Goal: Transaction & Acquisition: Purchase product/service

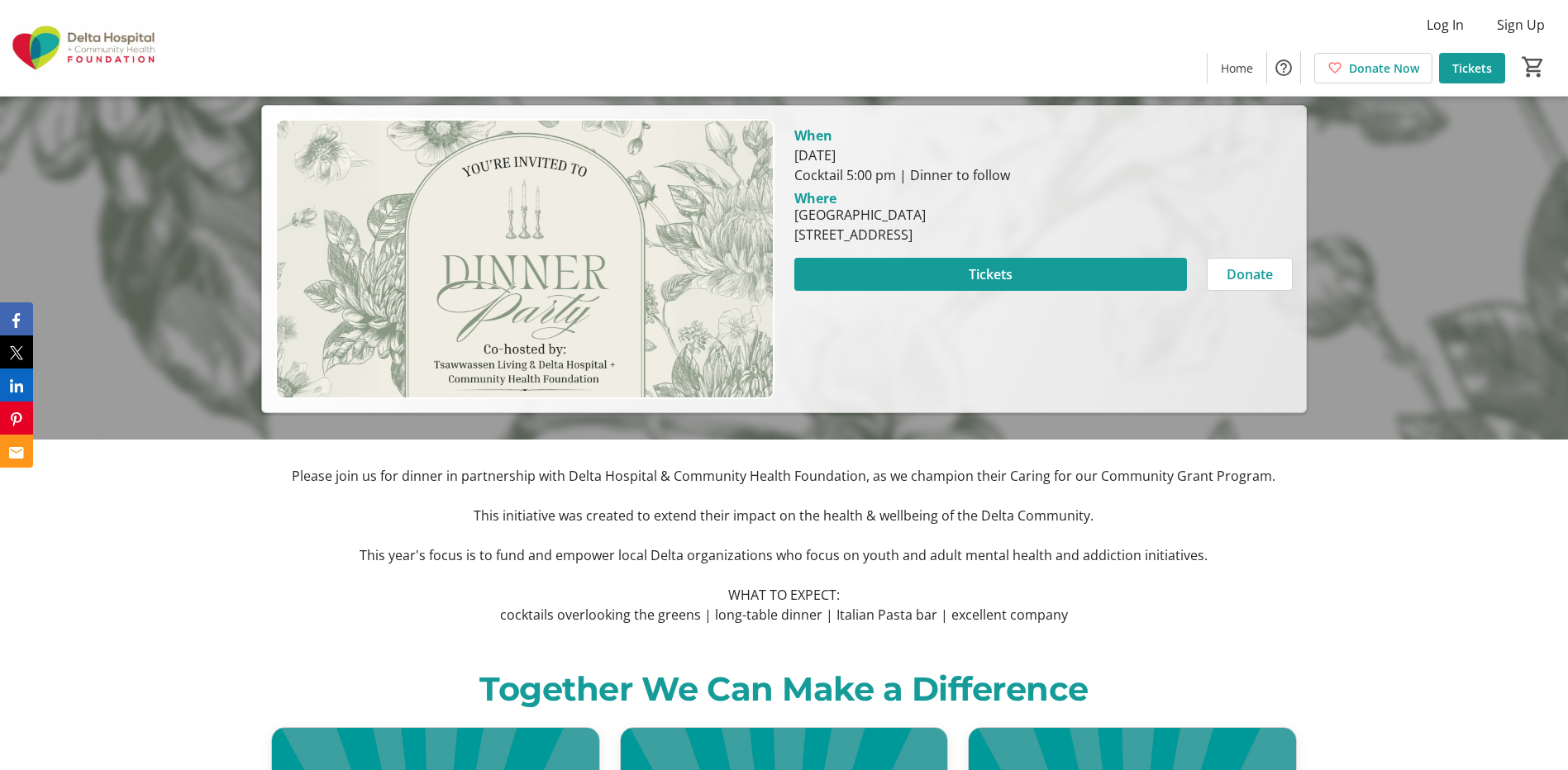
scroll to position [83, 0]
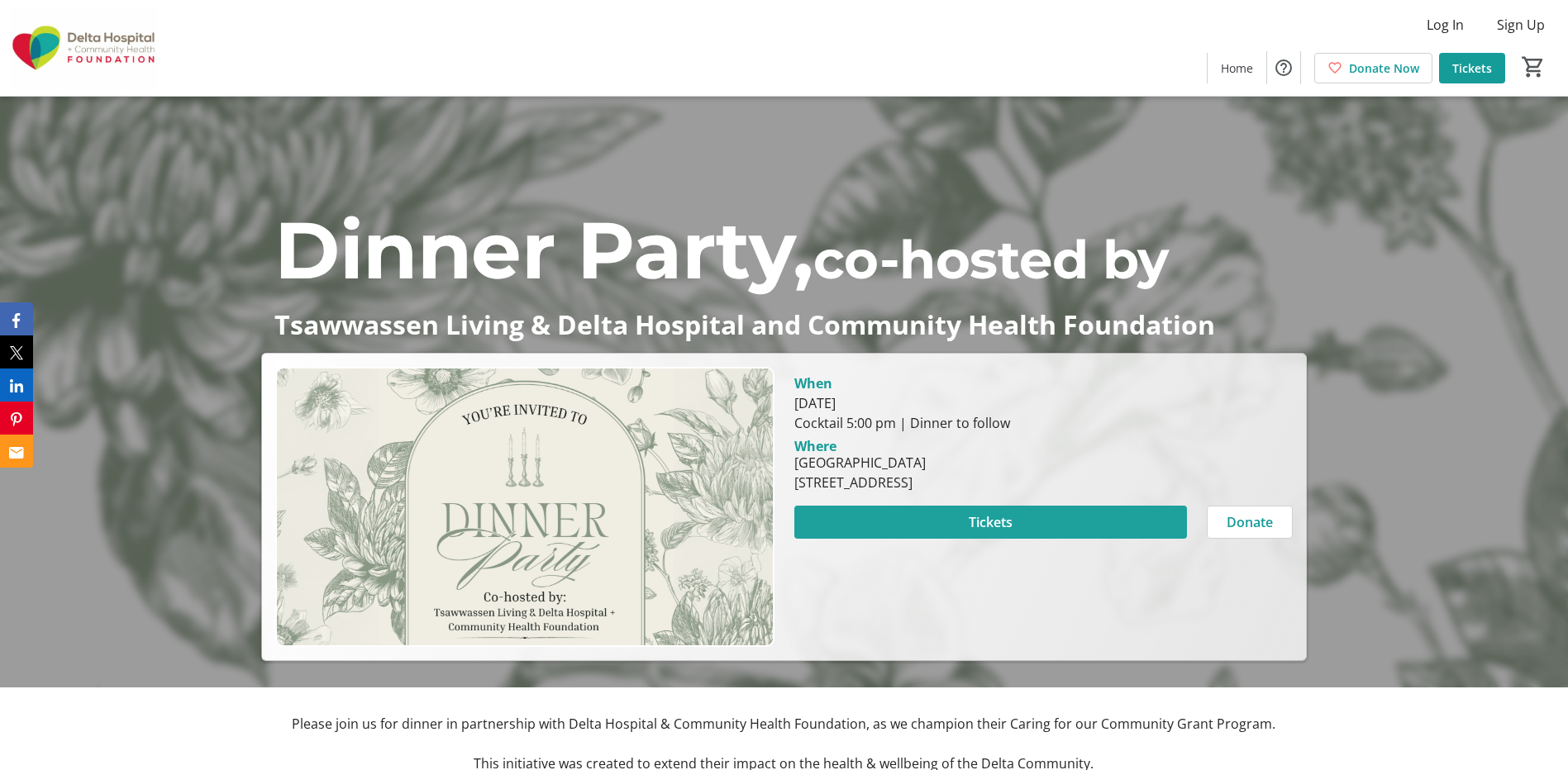
click at [973, 519] on span "Tickets" at bounding box center [990, 521] width 44 height 20
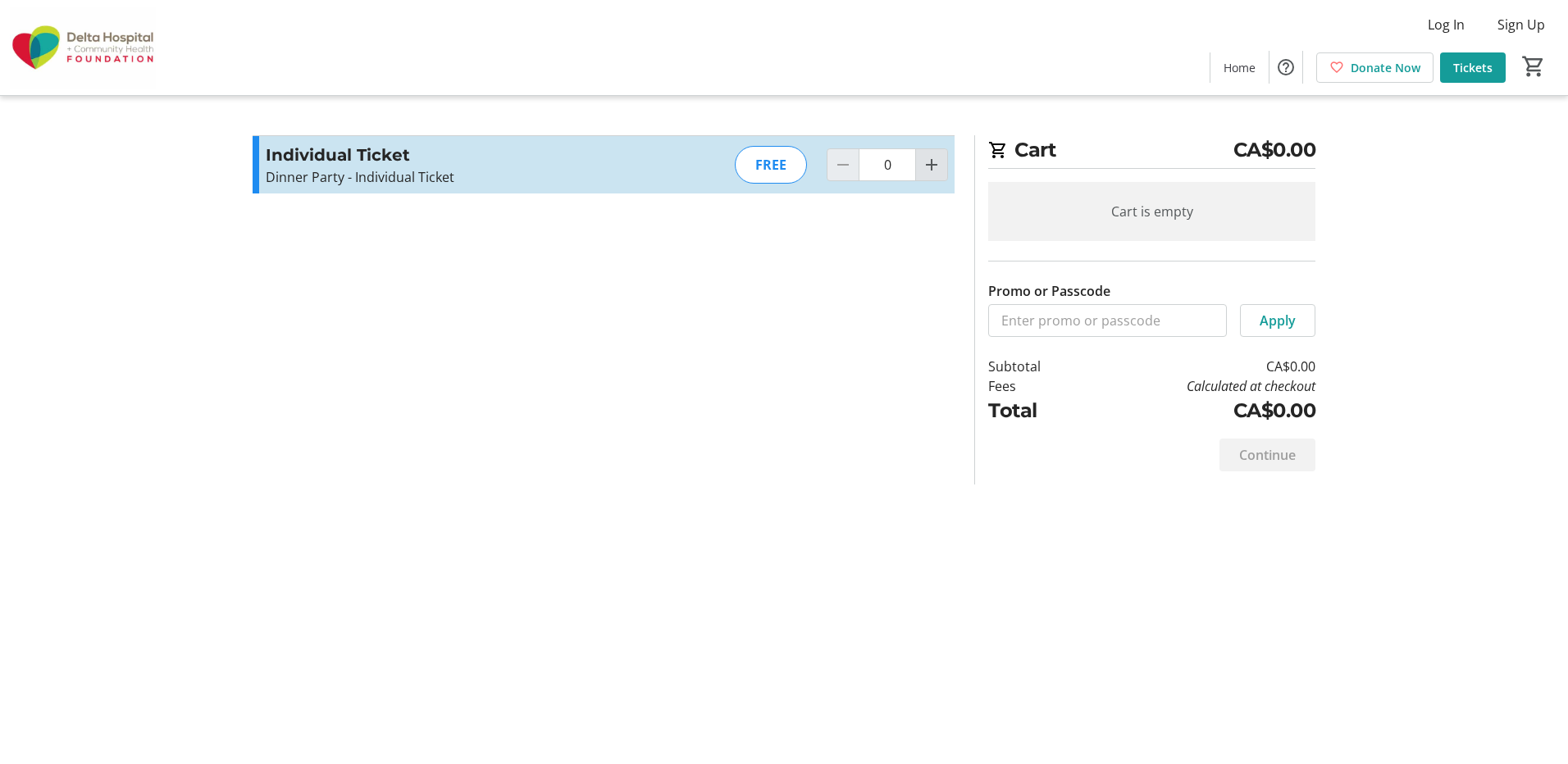
click at [934, 160] on mat-icon "Increment by one" at bounding box center [931, 165] width 20 height 20
type input "2"
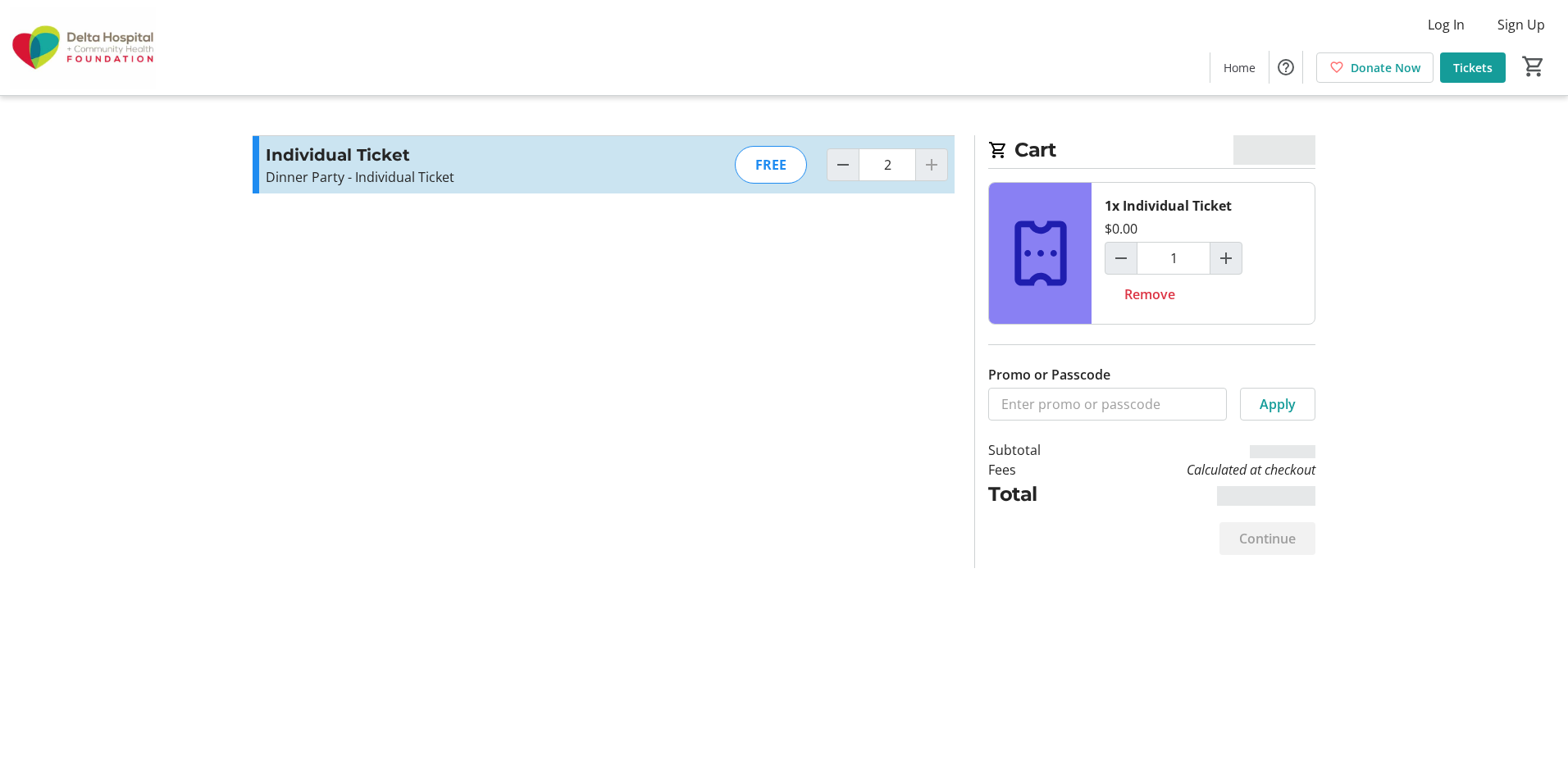
type input "2"
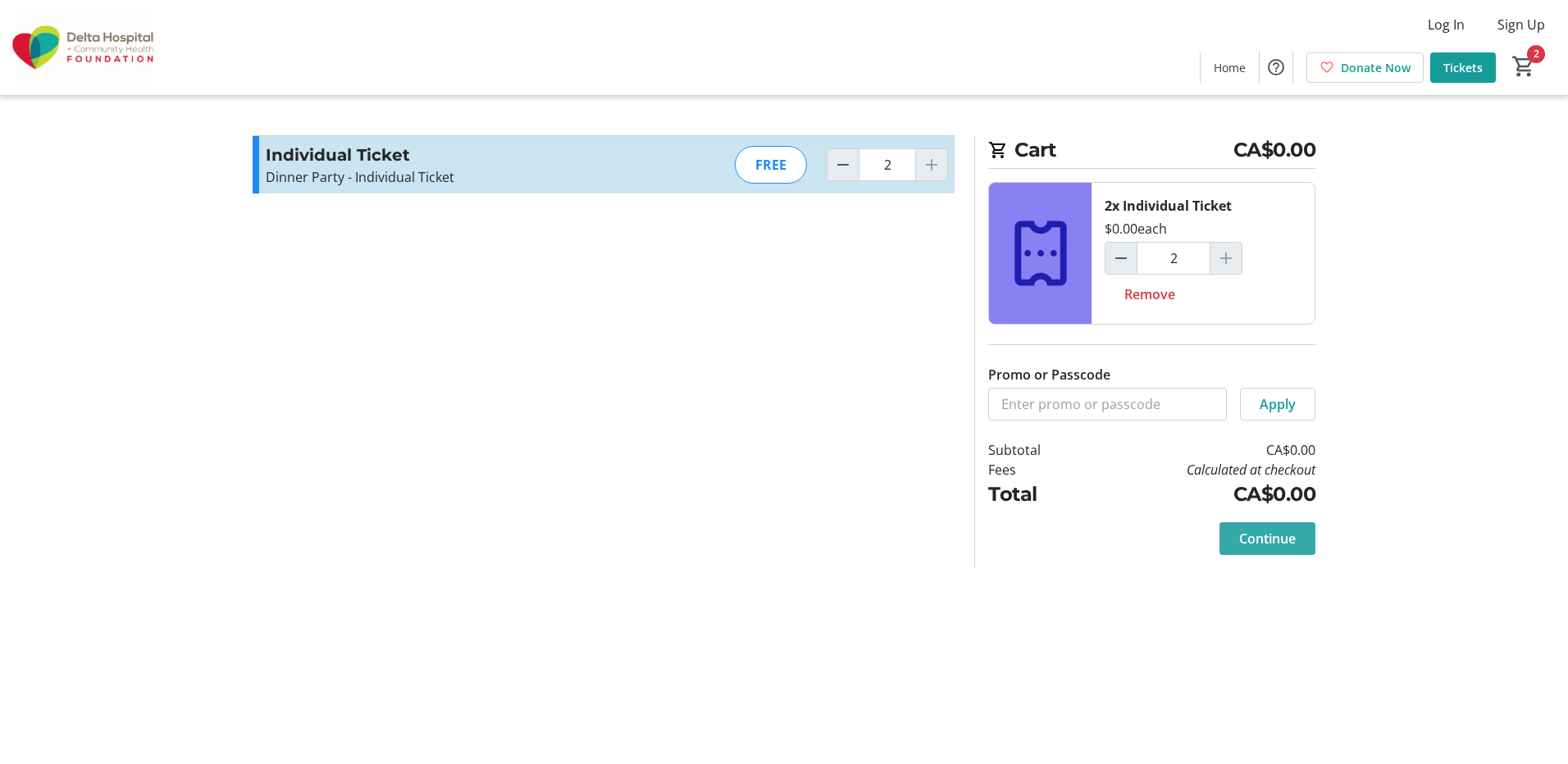
click at [1276, 545] on span "Continue" at bounding box center [1267, 538] width 57 height 20
